Goal: Register for event/course

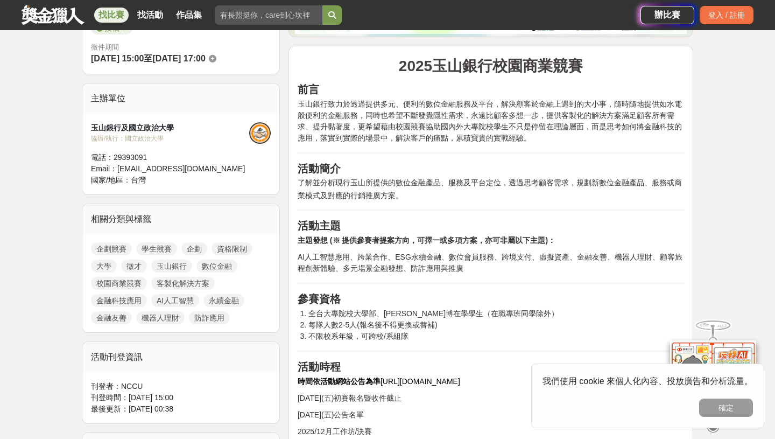
scroll to position [319, 0]
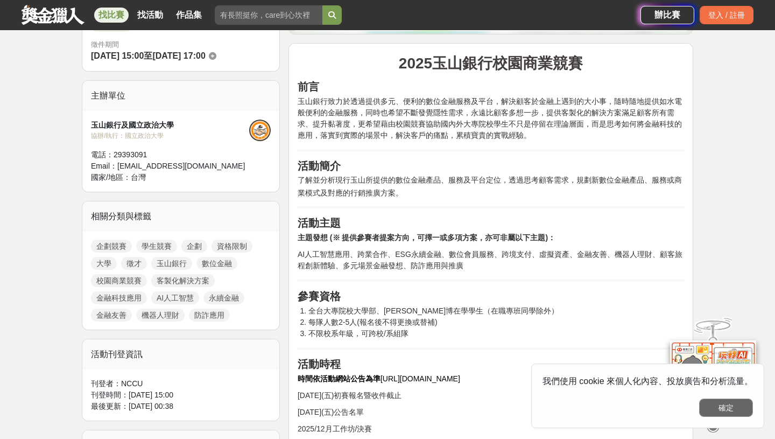
click at [718, 411] on button "確定" at bounding box center [726, 407] width 54 height 18
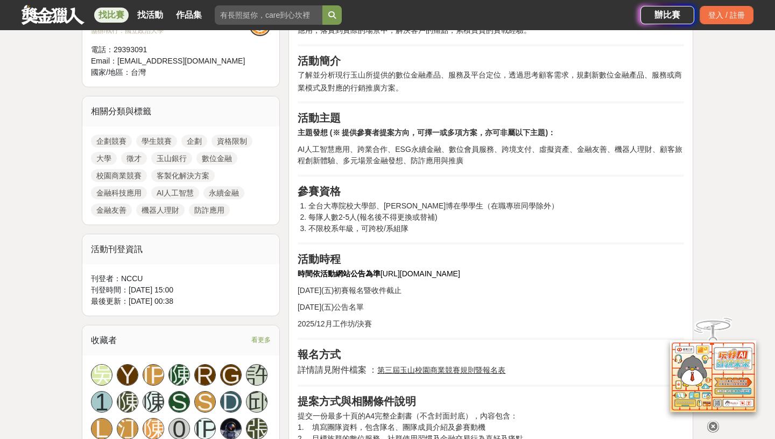
scroll to position [434, 0]
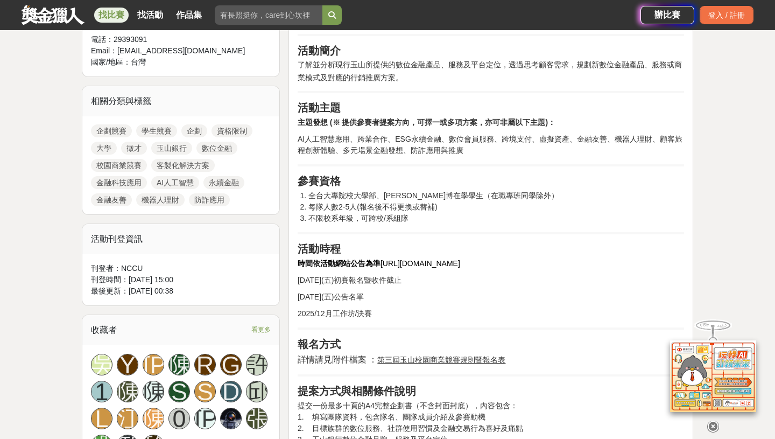
drag, startPoint x: 460, startPoint y: 262, endPoint x: 380, endPoint y: 258, distance: 80.3
click at [380, 258] on p "時間依活動網站公告為準 [URL][DOMAIN_NAME]" at bounding box center [491, 263] width 387 height 11
copy span "[URL][DOMAIN_NAME]"
click at [426, 182] on h2 "參賽資格" at bounding box center [491, 180] width 387 height 13
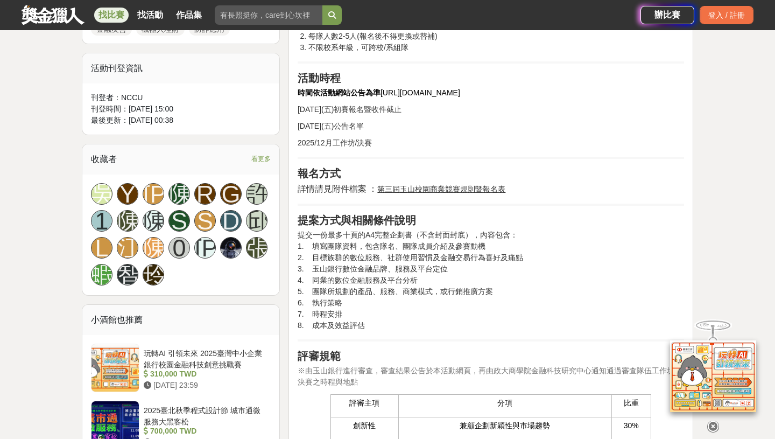
scroll to position [608, 0]
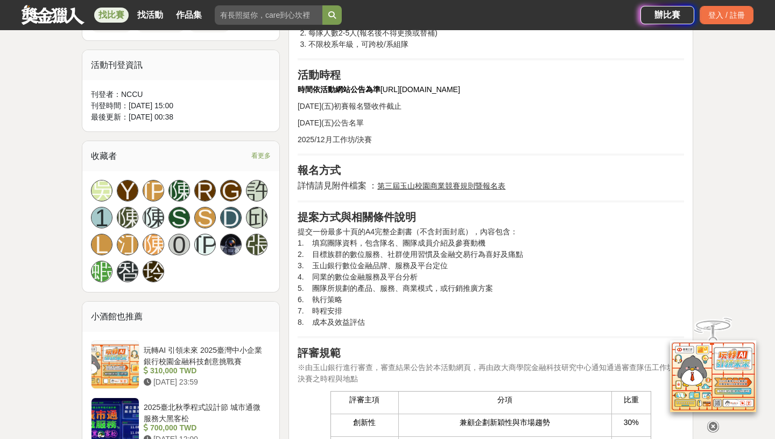
click at [443, 188] on u "第三屆玉山校園商業競賽規則暨報名表" at bounding box center [441, 185] width 128 height 9
drag, startPoint x: 380, startPoint y: 186, endPoint x: 432, endPoint y: 184, distance: 52.3
click at [430, 185] on u "第三屆玉山校園商業競賽規則暨報名表" at bounding box center [441, 185] width 128 height 9
click at [432, 184] on u "第三屆玉山校園商業競賽規則暨報名表" at bounding box center [441, 185] width 128 height 9
click at [444, 187] on u "第三屆玉山校園商業競賽規則暨報名表" at bounding box center [441, 185] width 128 height 9
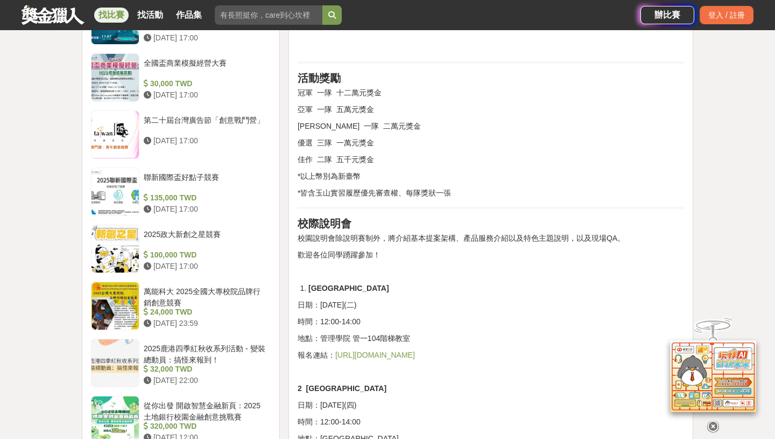
scroll to position [1071, 0]
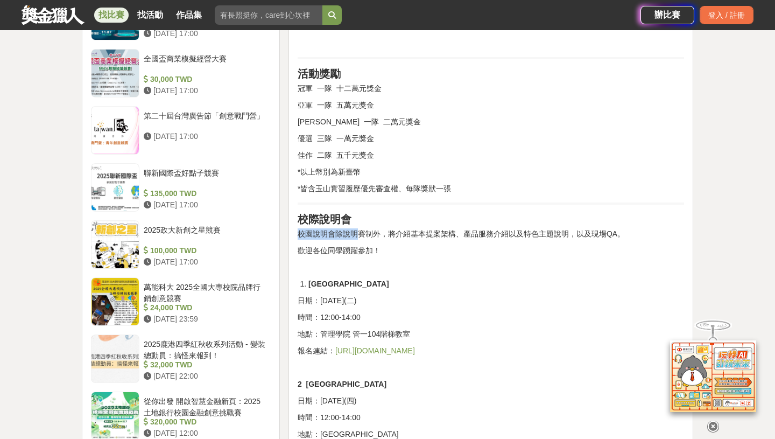
drag, startPoint x: 360, startPoint y: 235, endPoint x: 548, endPoint y: 219, distance: 188.6
click at [548, 219] on div "2025玉山銀行校園商業競賽 前言 玉山銀行致力於透過提供多元、便利的數位金融服務及平台，解決顧客於金融上遇到的大小事，隨時隨地提供如水電般便利的金融服務，同…" at bounding box center [491, 29] width 387 height 1457
click at [521, 235] on p "校園說明會除說明賽制外，將介紹基本提案架構、產品服務介紹以及特色主題說明，以及現場QA。" at bounding box center [491, 233] width 387 height 11
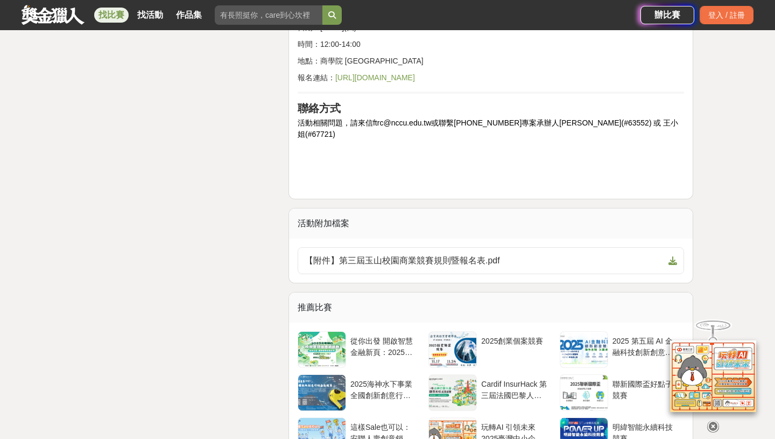
scroll to position [1646, 0]
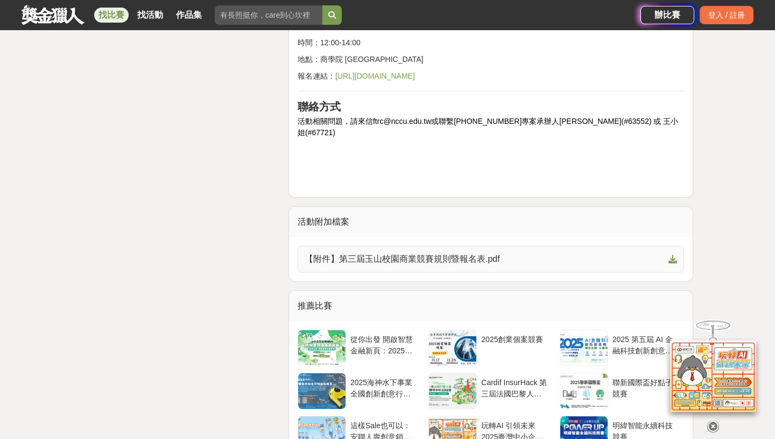
click at [482, 252] on span "【附件】第三屆玉山校園商業競賽規則暨報名表.pdf" at bounding box center [485, 258] width 360 height 13
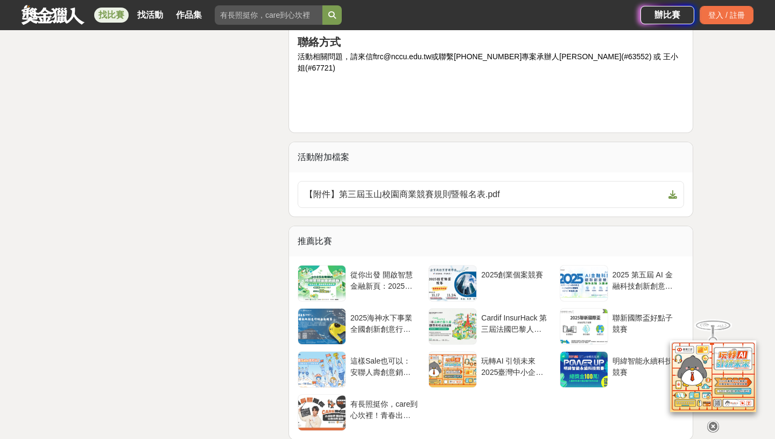
scroll to position [1711, 0]
